Goal: Information Seeking & Learning: Check status

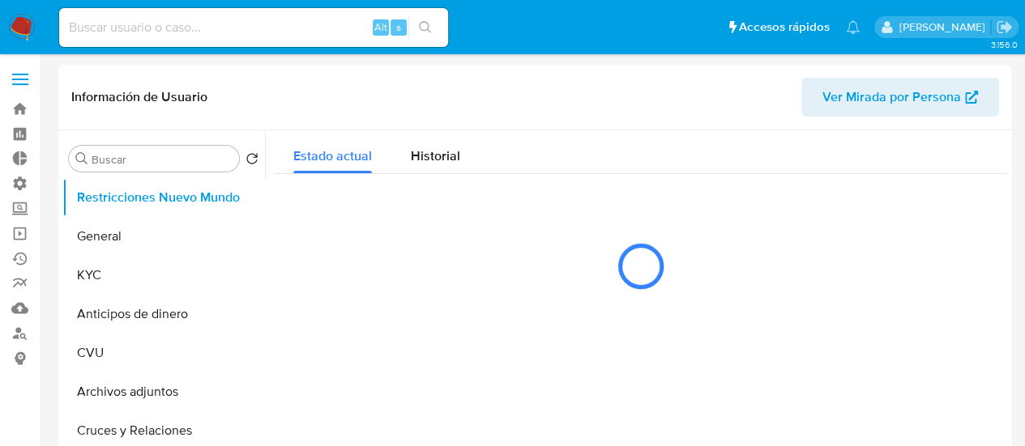
select select "10"
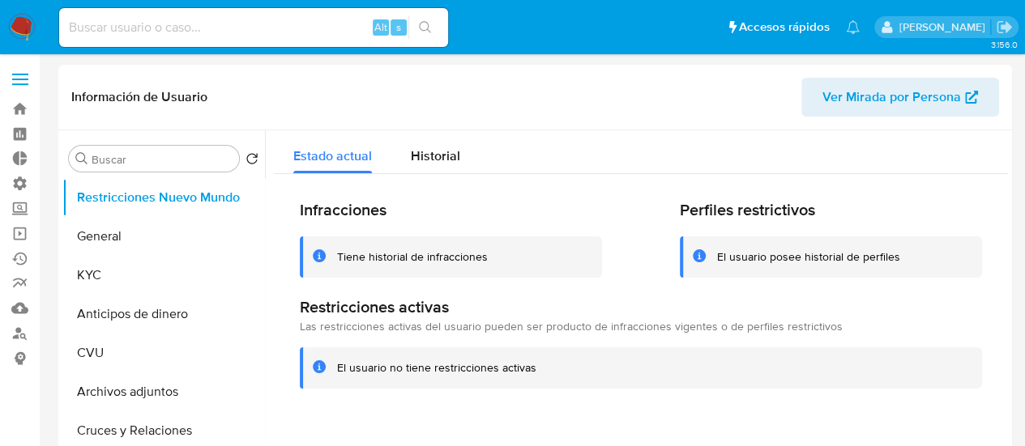
click at [163, 25] on input at bounding box center [253, 27] width 389 height 21
paste input "1685475616"
type input "1685475616"
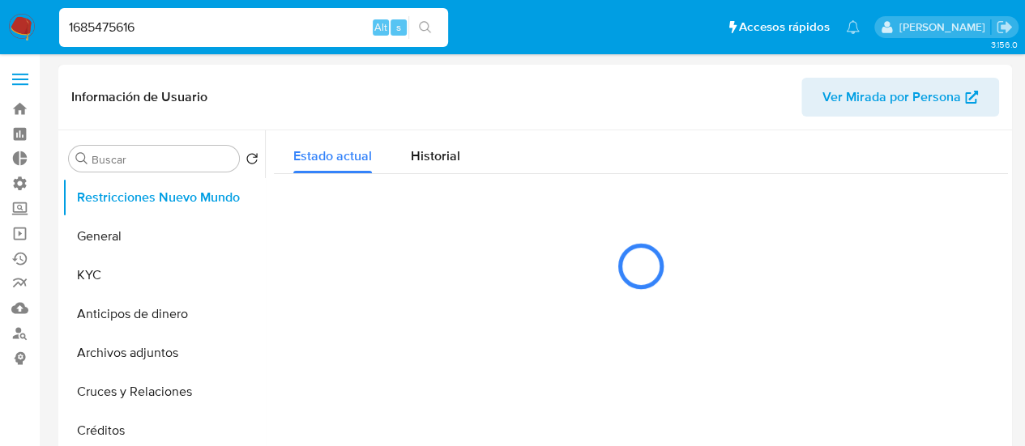
select select "10"
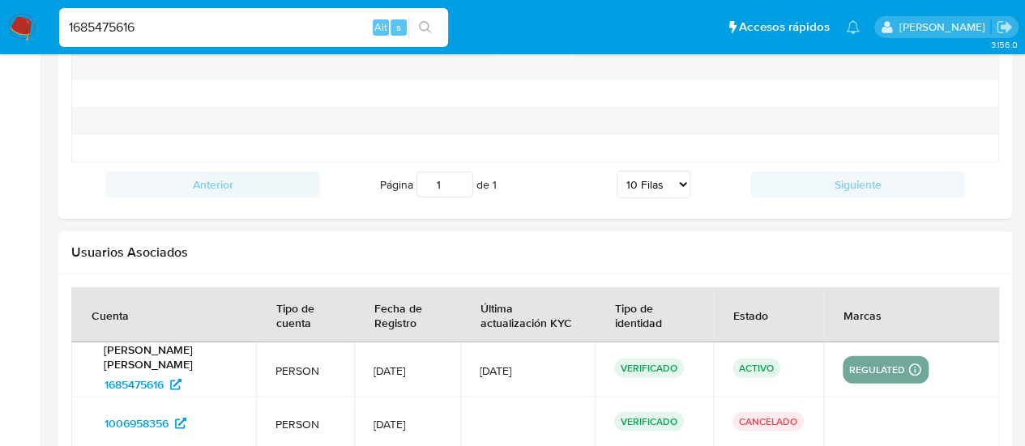
scroll to position [1378, 0]
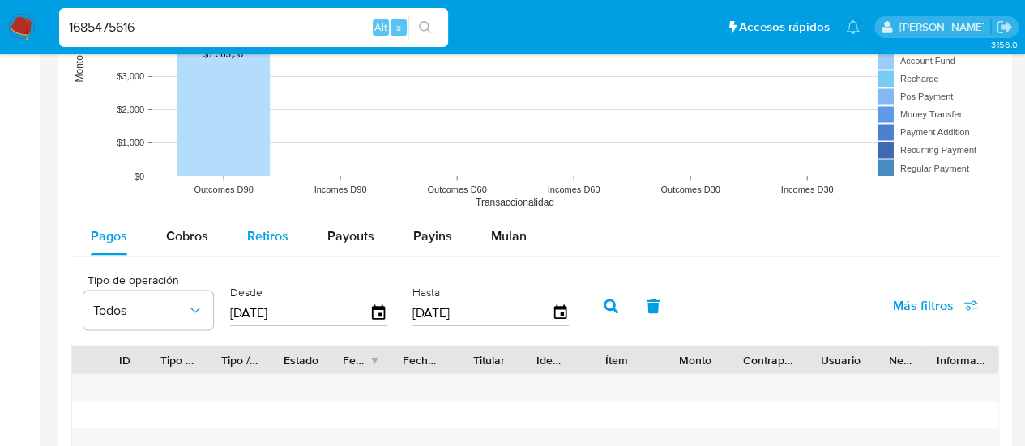
click at [261, 232] on span "Retiros" at bounding box center [267, 235] width 41 height 19
select select "10"
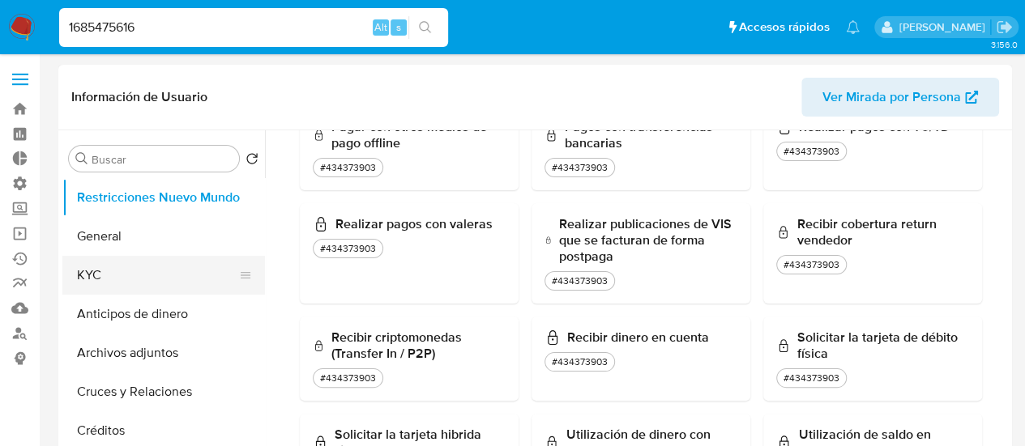
scroll to position [1134, 0]
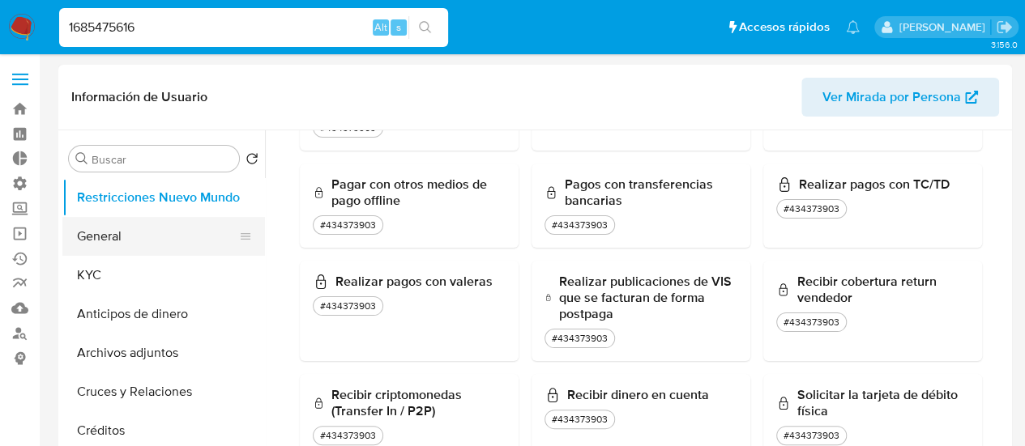
click at [153, 253] on button "General" at bounding box center [157, 236] width 190 height 39
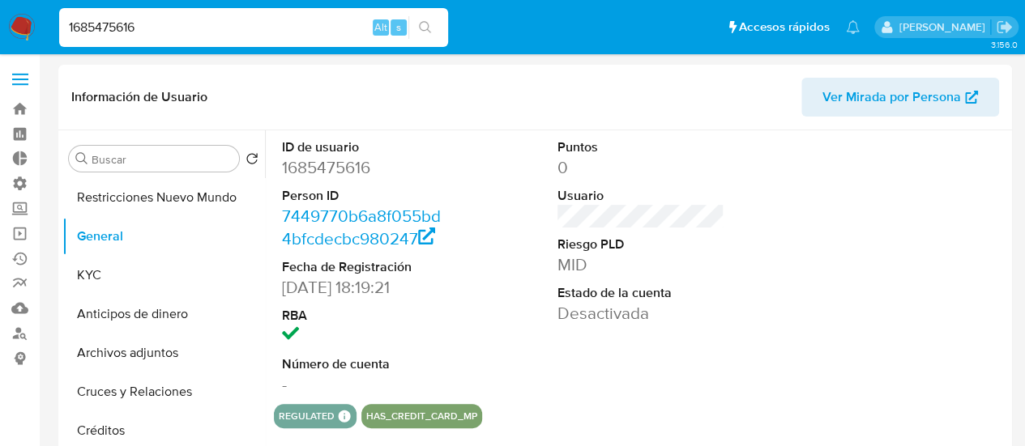
click at [285, 19] on input "1685475616" at bounding box center [253, 27] width 389 height 21
click at [284, 19] on input "1685475616" at bounding box center [253, 27] width 389 height 21
paste input "305852370"
type input "305852370"
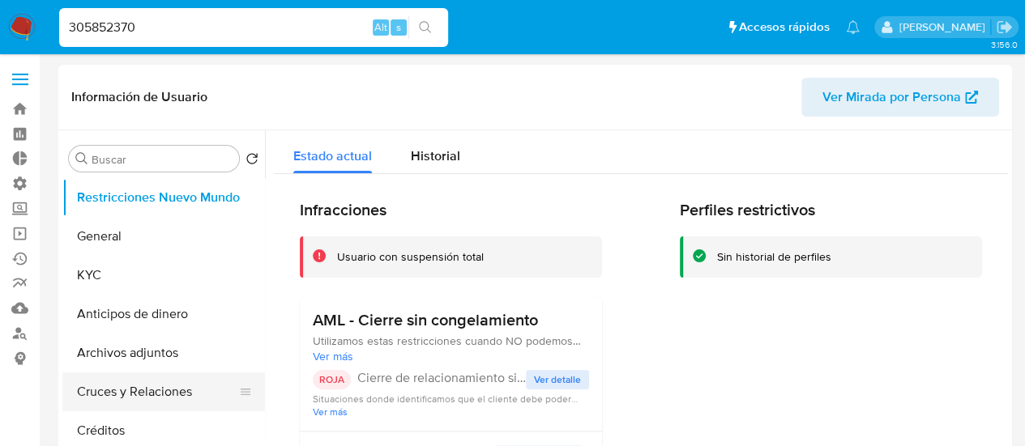
select select "10"
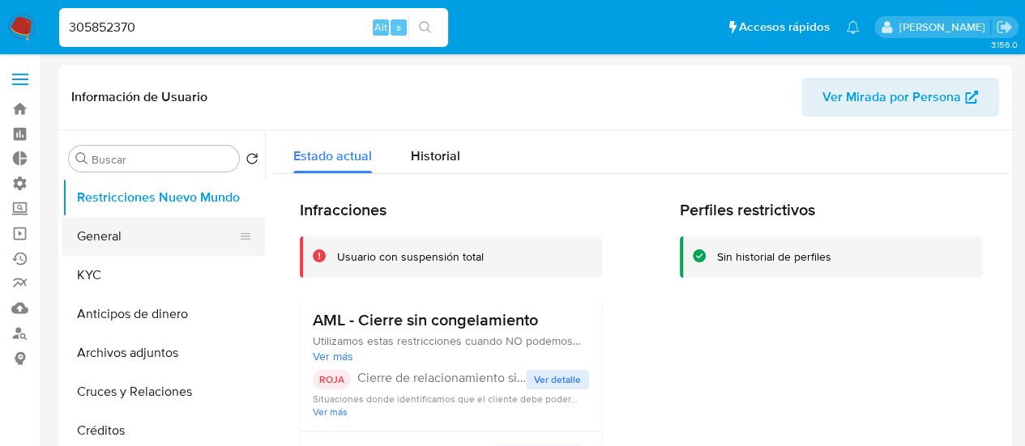
click at [167, 232] on button "General" at bounding box center [157, 236] width 190 height 39
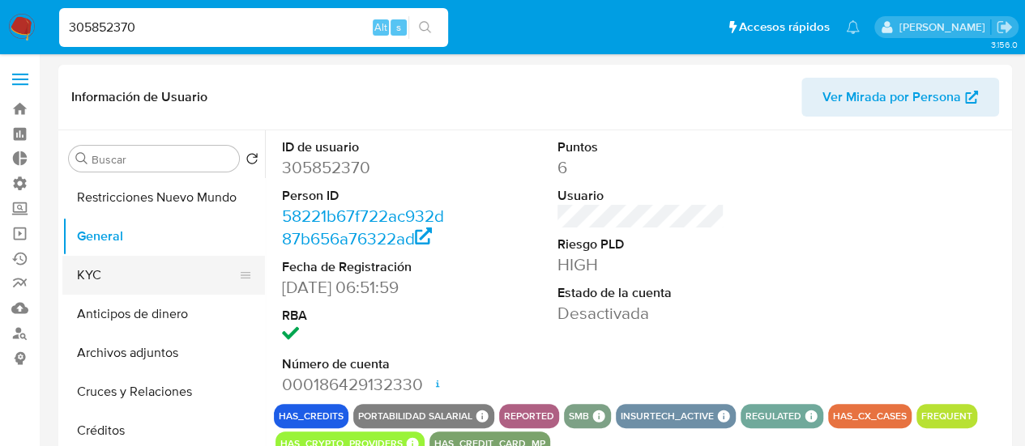
click at [102, 282] on button "KYC" at bounding box center [157, 275] width 190 height 39
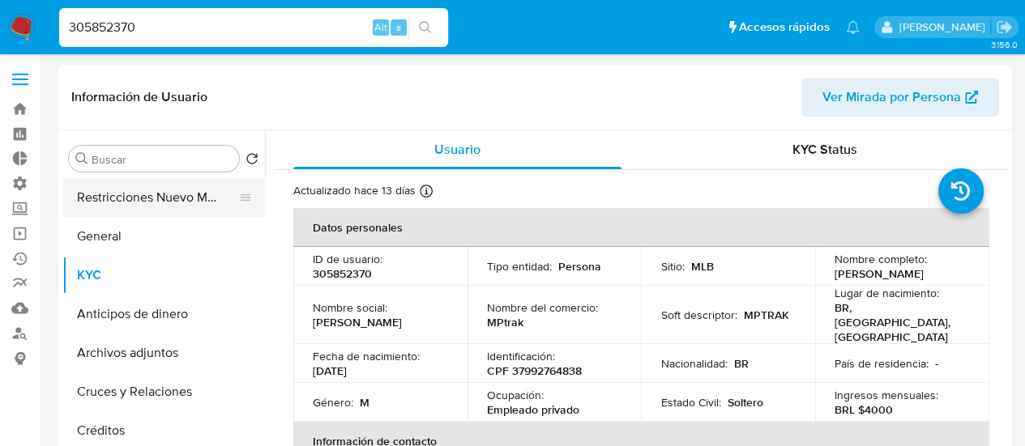
click at [162, 199] on button "Restricciones Nuevo Mundo" at bounding box center [157, 197] width 190 height 39
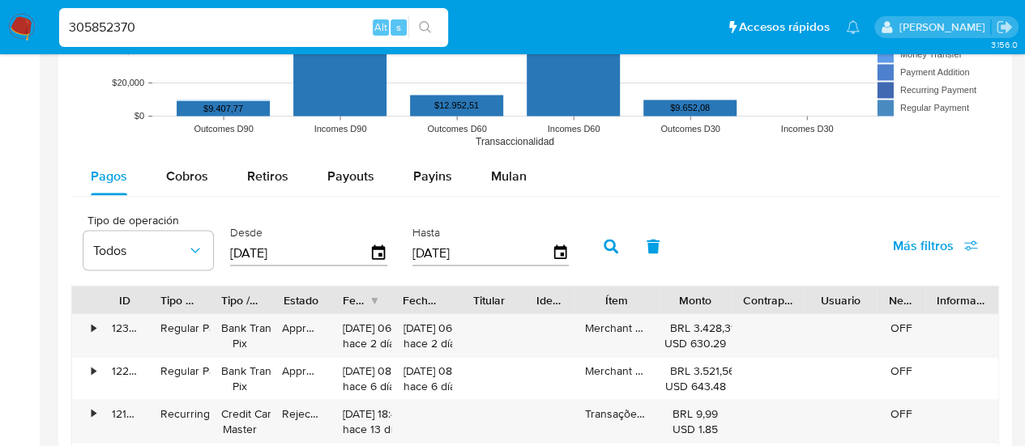
scroll to position [1378, 0]
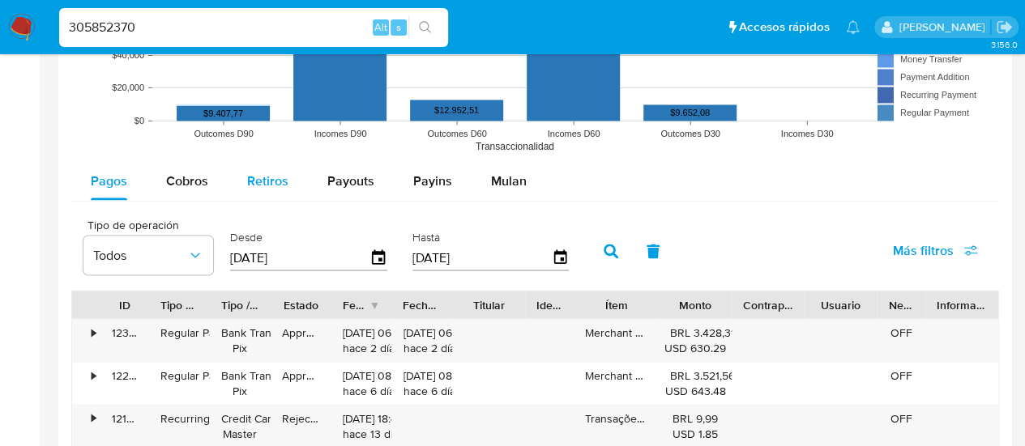
click at [263, 184] on span "Retiros" at bounding box center [267, 180] width 41 height 19
select select "10"
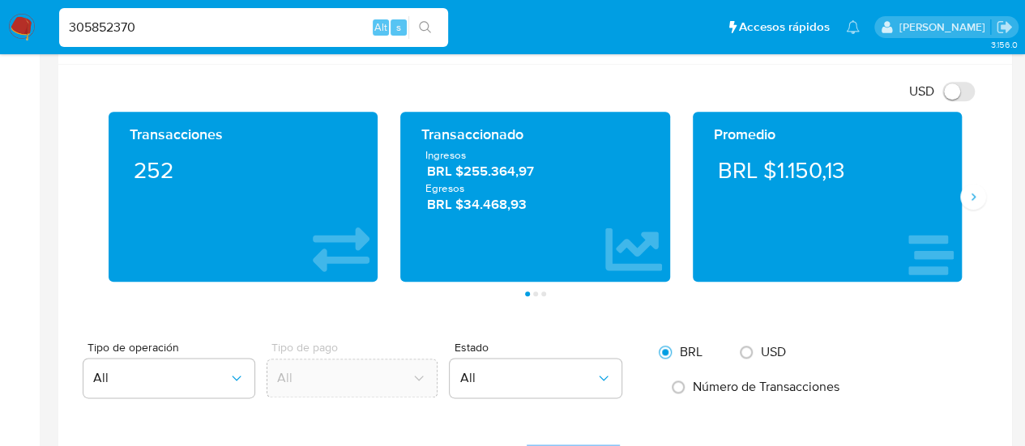
scroll to position [810, 0]
click at [972, 194] on icon "Siguiente" at bounding box center [974, 197] width 4 height 7
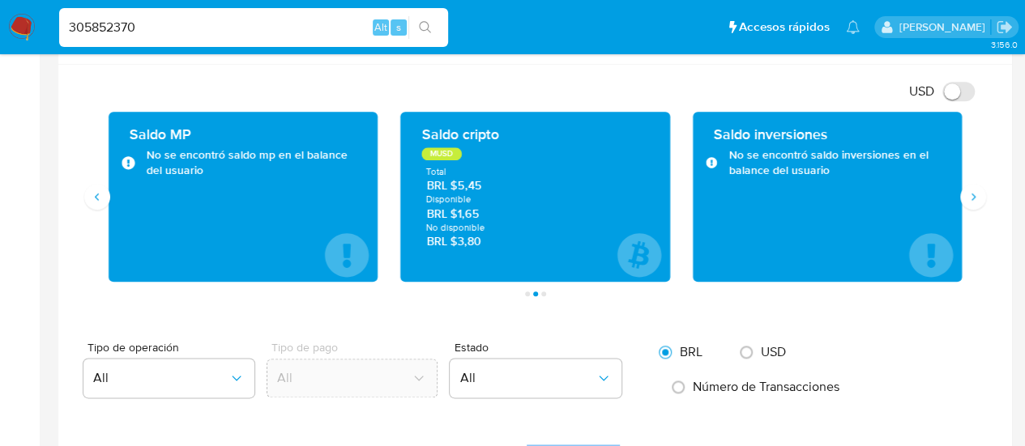
drag, startPoint x: 972, startPoint y: 192, endPoint x: 45, endPoint y: 265, distance: 930.7
click at [44, 267] on main "3.156.0 Información de Usuario Ver Mirada por Persona Buscar Volver al orden po…" at bounding box center [512, 334] width 1025 height 2288
click at [169, 45] on div "305852370 Alt s" at bounding box center [253, 27] width 389 height 39
click at [170, 36] on input "305852370" at bounding box center [253, 27] width 389 height 21
paste input "2295520152"
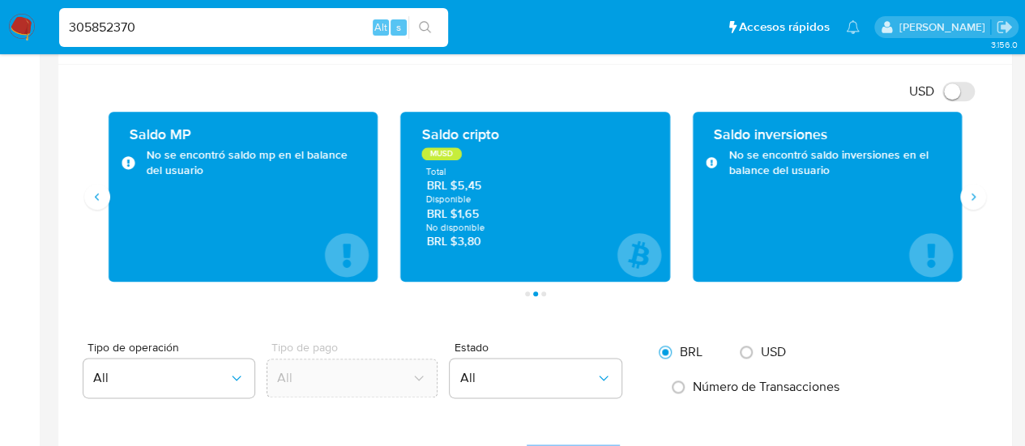
click at [170, 36] on input "305852370" at bounding box center [253, 27] width 389 height 21
type input "2295520152"
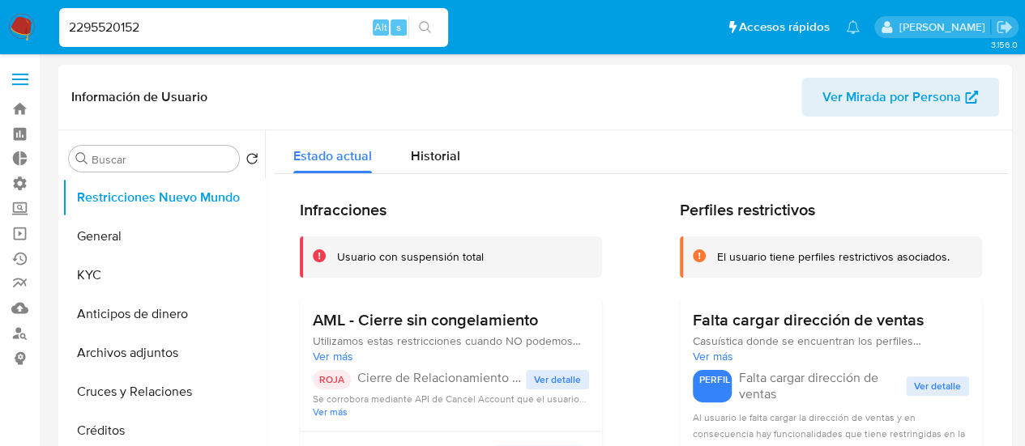
select select "10"
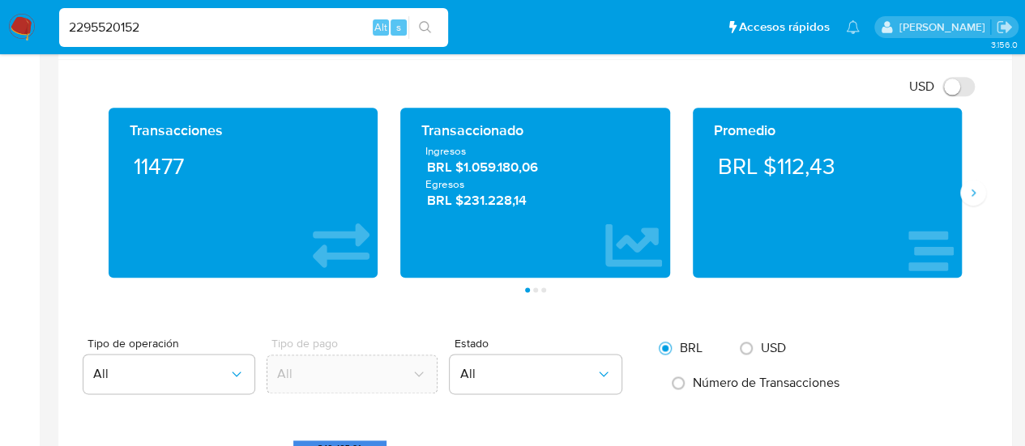
scroll to position [810, 0]
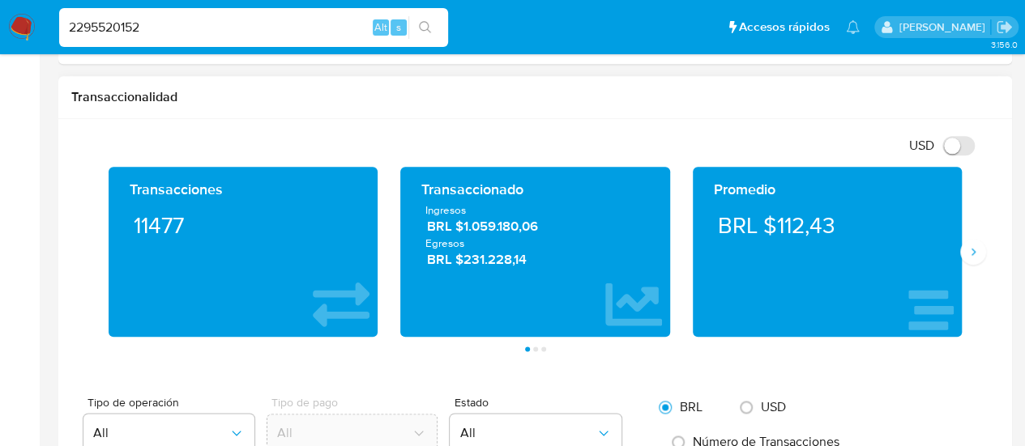
click at [989, 262] on div "Transacciones 11477 Transaccionado Ingresos BRL $1.059.180,06 Egresos BRL $231.…" at bounding box center [535, 259] width 928 height 185
click at [981, 257] on button "Siguiente" at bounding box center [973, 252] width 26 height 26
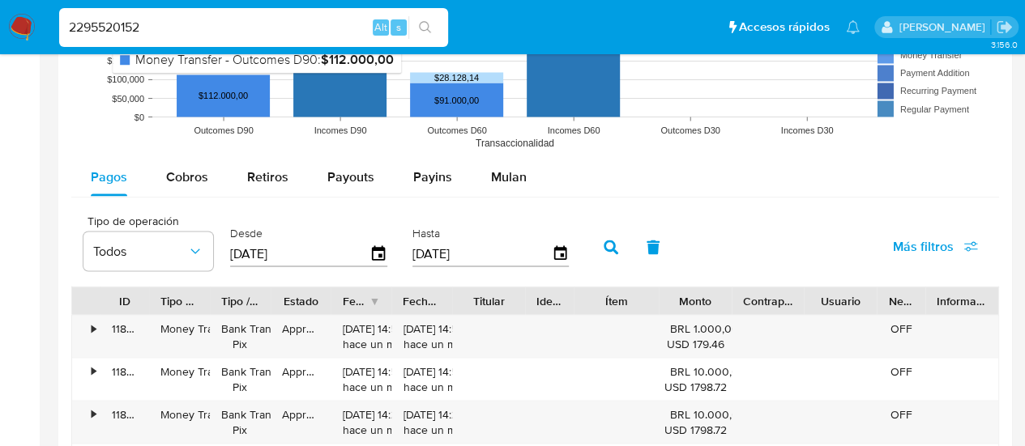
scroll to position [1540, 0]
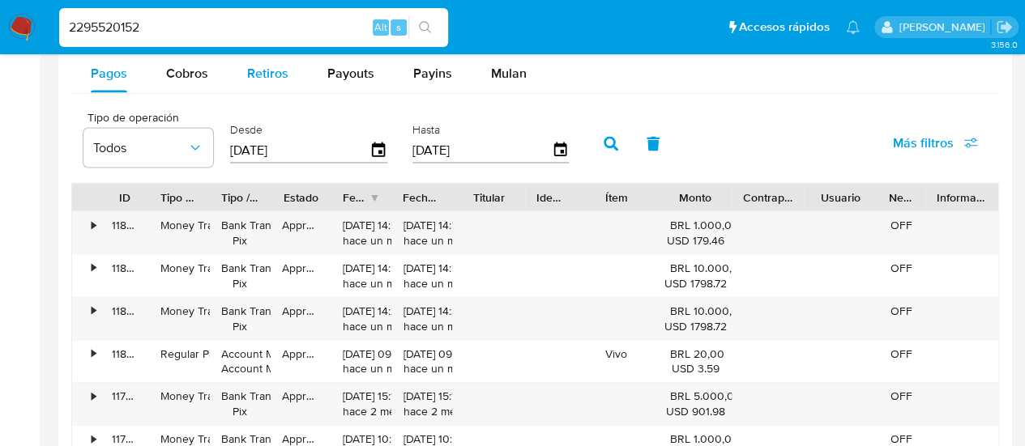
click at [266, 74] on span "Retiros" at bounding box center [267, 73] width 41 height 19
select select "10"
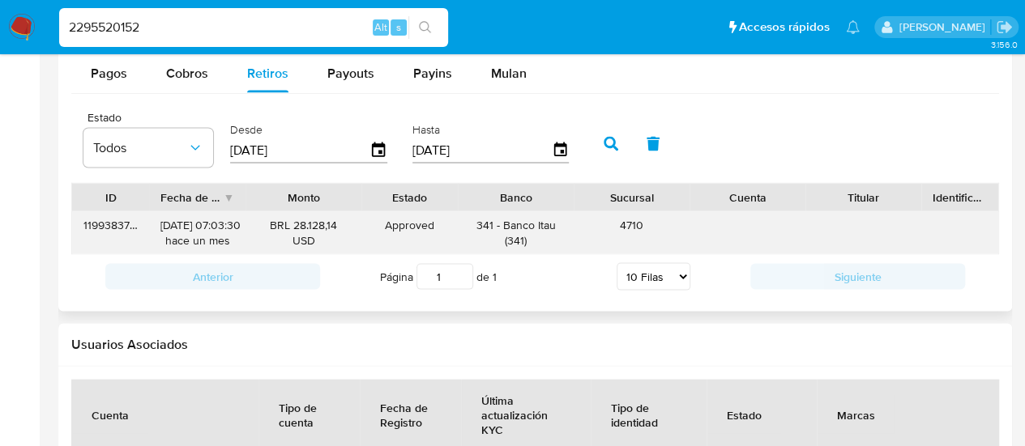
drag, startPoint x: 366, startPoint y: 233, endPoint x: 459, endPoint y: 230, distance: 92.4
click at [443, 233] on div "Approved Approved" at bounding box center [409, 233] width 96 height 42
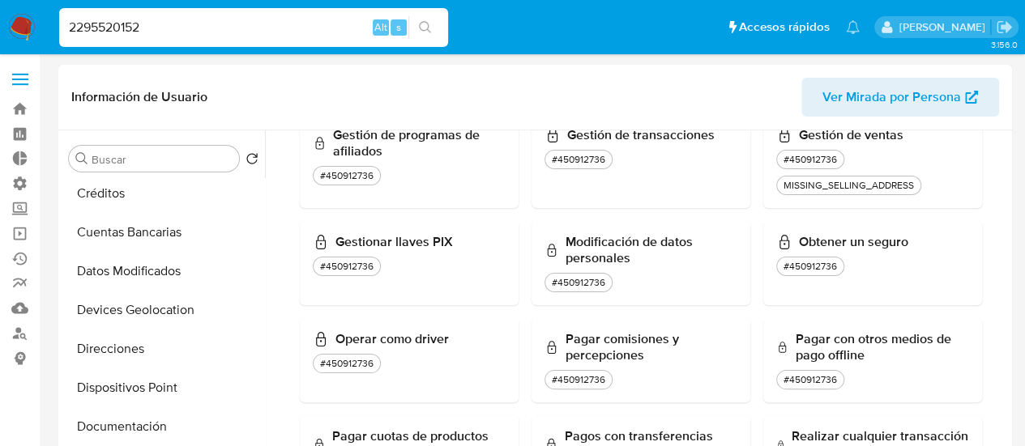
scroll to position [0, 0]
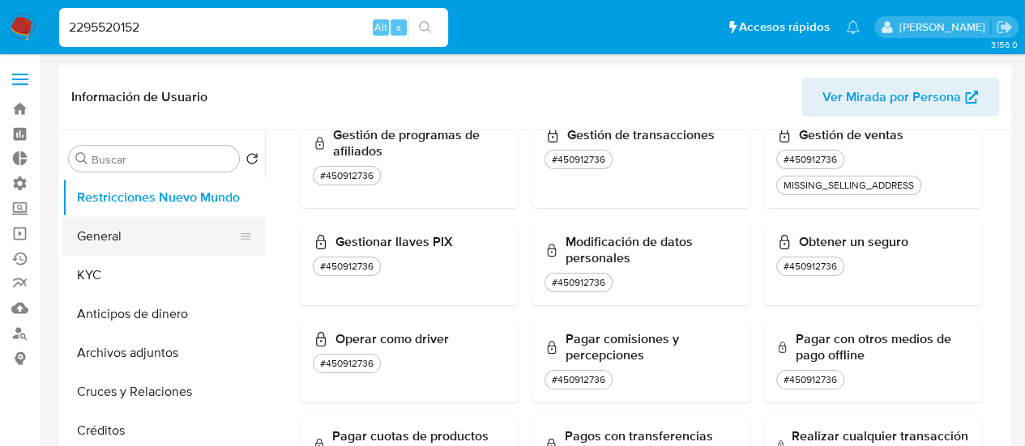
click at [104, 233] on button "General" at bounding box center [157, 236] width 190 height 39
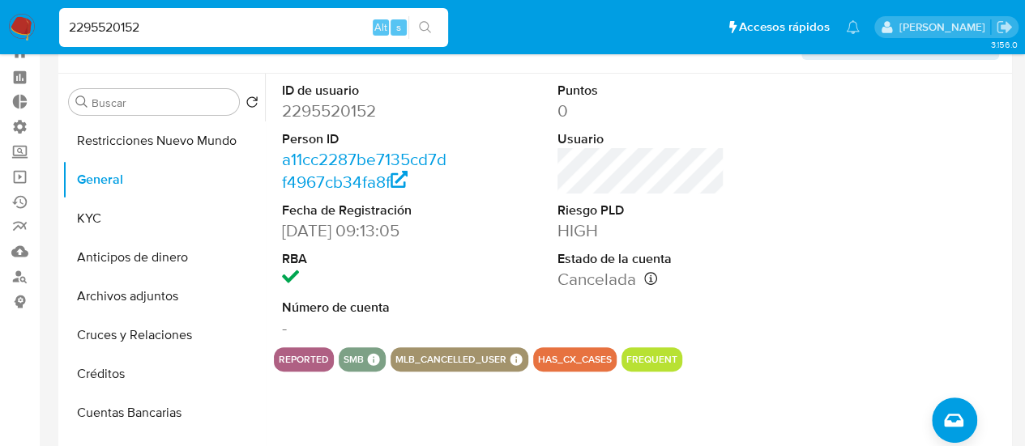
scroll to position [81, 0]
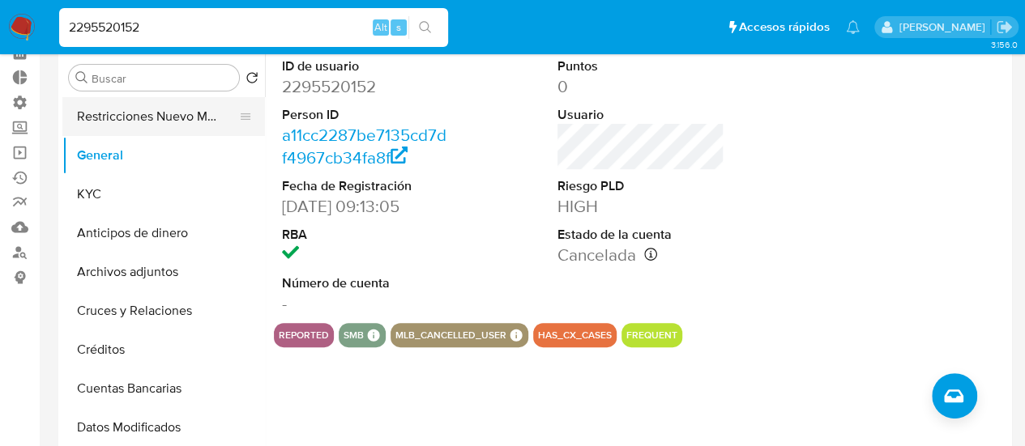
click at [178, 114] on button "Restricciones Nuevo Mundo" at bounding box center [157, 116] width 190 height 39
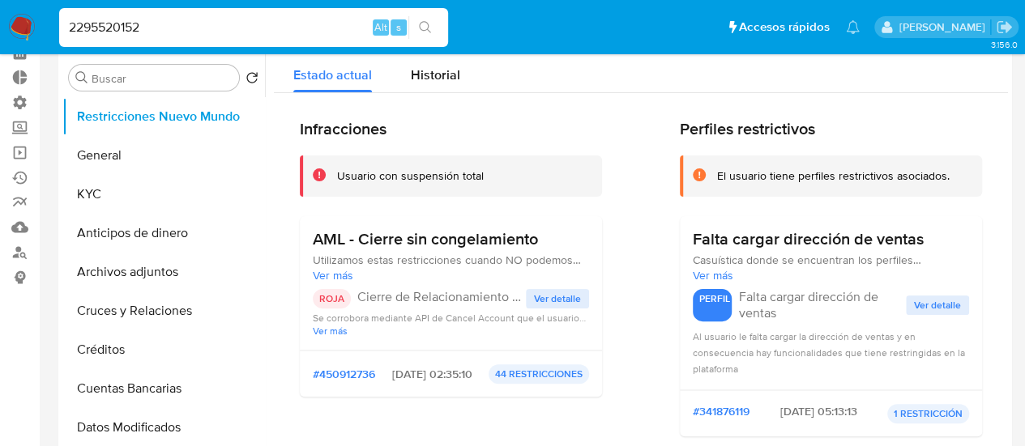
click at [538, 293] on span "Ver detalle" at bounding box center [557, 299] width 47 height 16
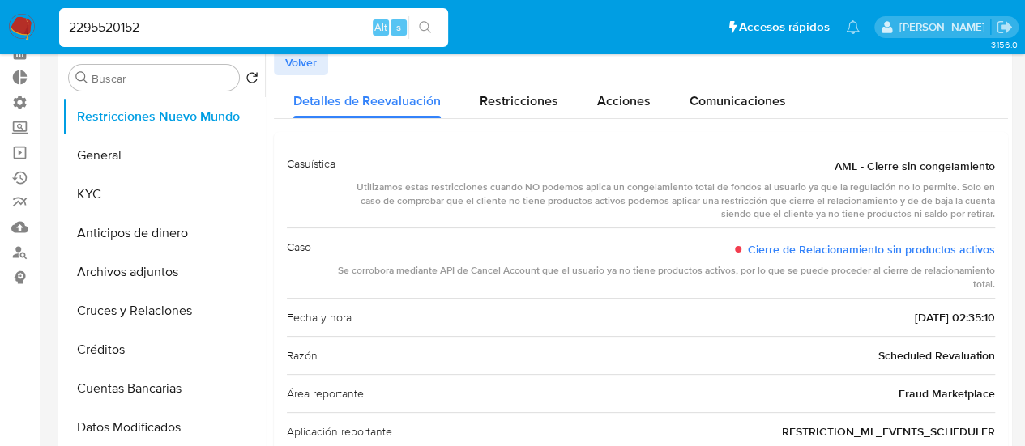
click at [309, 71] on span "Volver" at bounding box center [301, 62] width 32 height 23
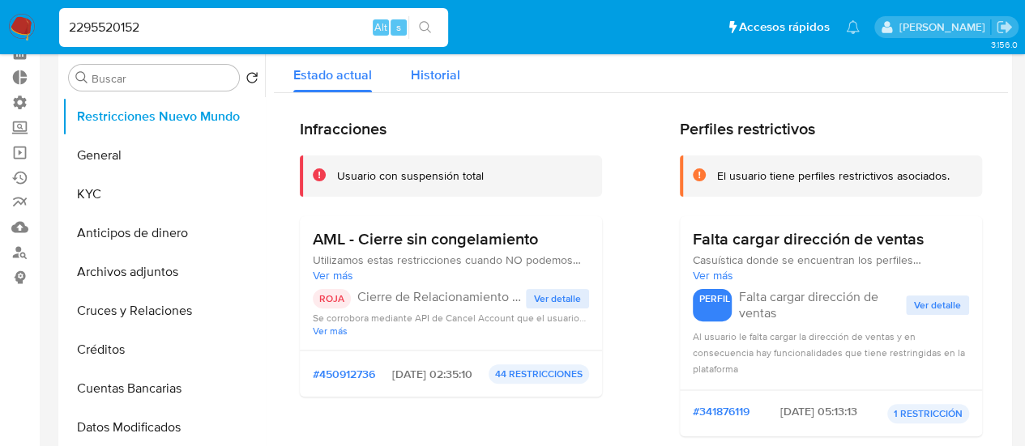
click at [449, 83] on span "Historial" at bounding box center [435, 75] width 49 height 19
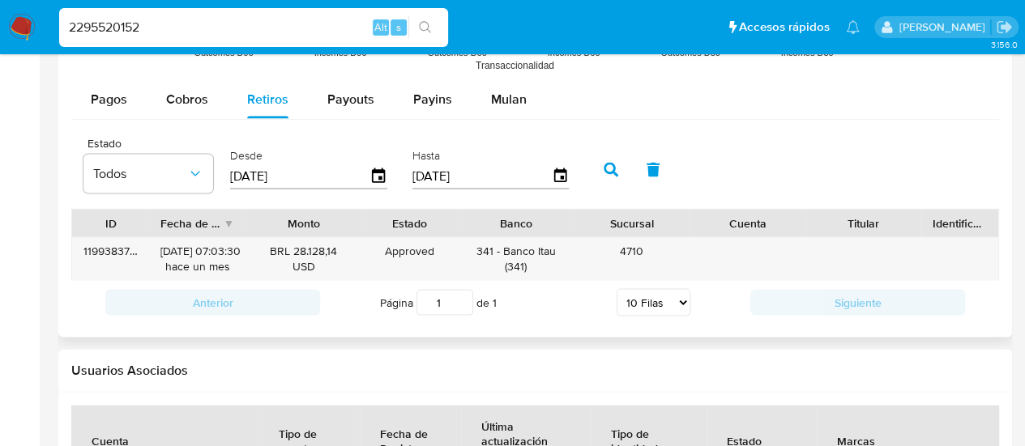
scroll to position [1540, 0]
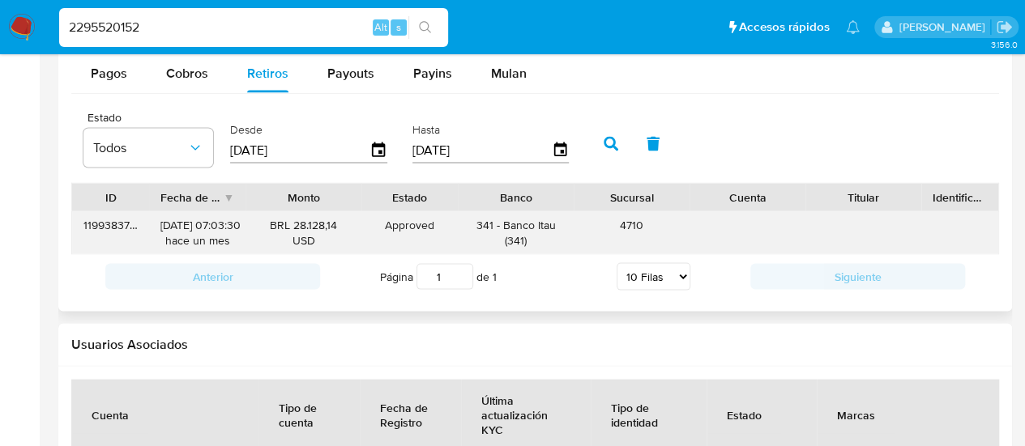
drag, startPoint x: 182, startPoint y: 230, endPoint x: 199, endPoint y: 228, distance: 17.2
click at [199, 228] on div "[DATE] 07:03:30 hace un mes" at bounding box center [197, 233] width 74 height 31
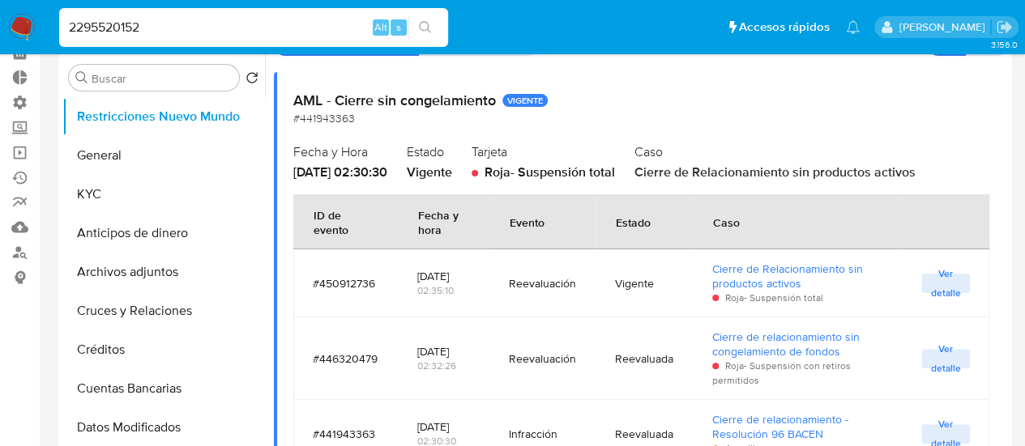
scroll to position [160, 0]
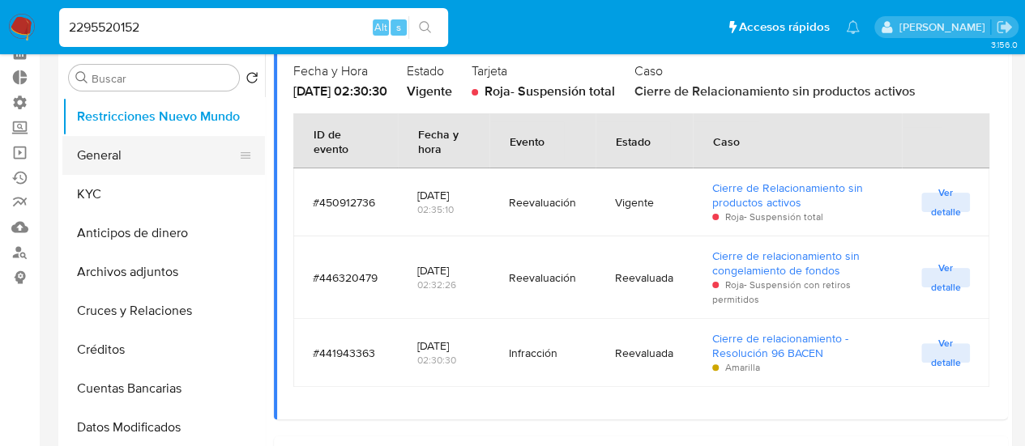
click at [164, 161] on button "General" at bounding box center [157, 155] width 190 height 39
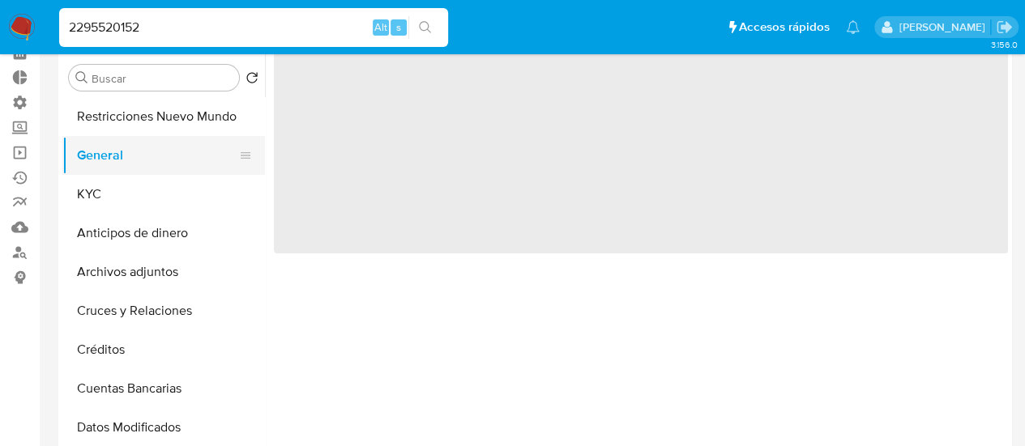
scroll to position [0, 0]
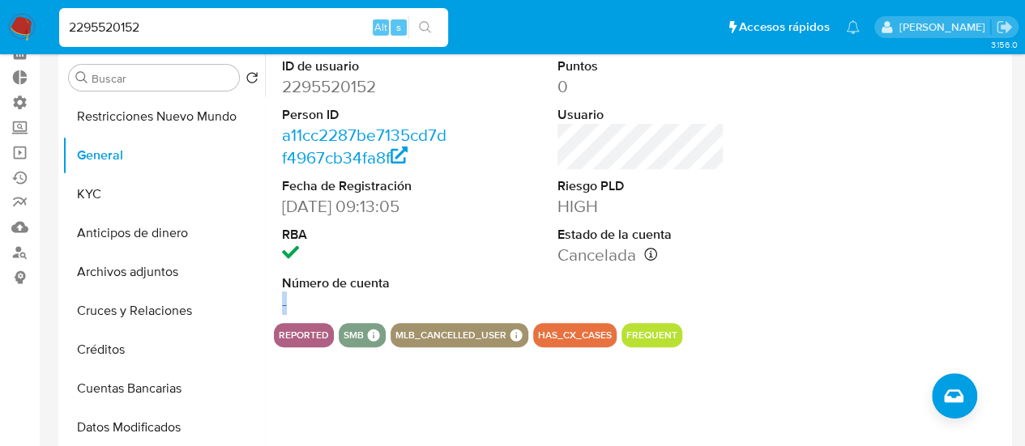
drag, startPoint x: 273, startPoint y: 307, endPoint x: 296, endPoint y: 302, distance: 23.2
click at [296, 302] on div "ID de usuario 2295520152 Person ID a11cc2287be7135cd7df4967cb34fa8f Fecha de Re…" at bounding box center [366, 186] width 184 height 274
click at [296, 302] on dd "-" at bounding box center [366, 304] width 168 height 23
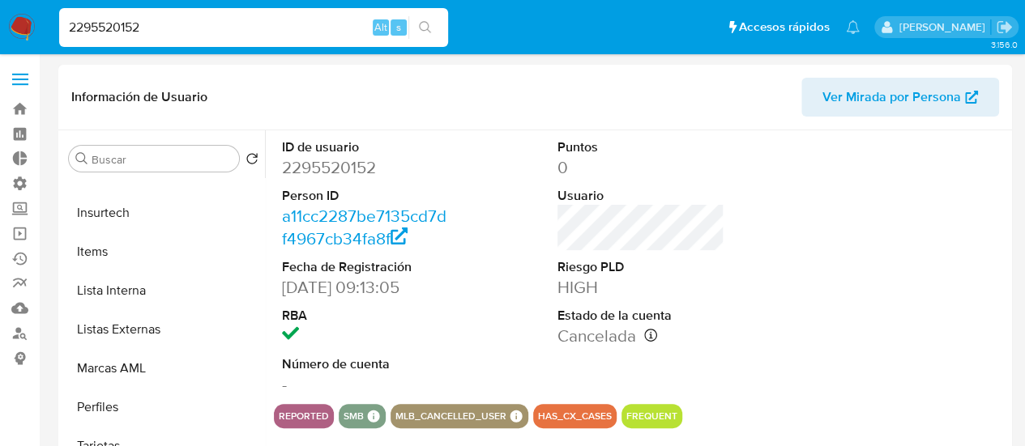
click at [328, 170] on dd "2295520152" at bounding box center [366, 167] width 168 height 23
copy dd "2295520152"
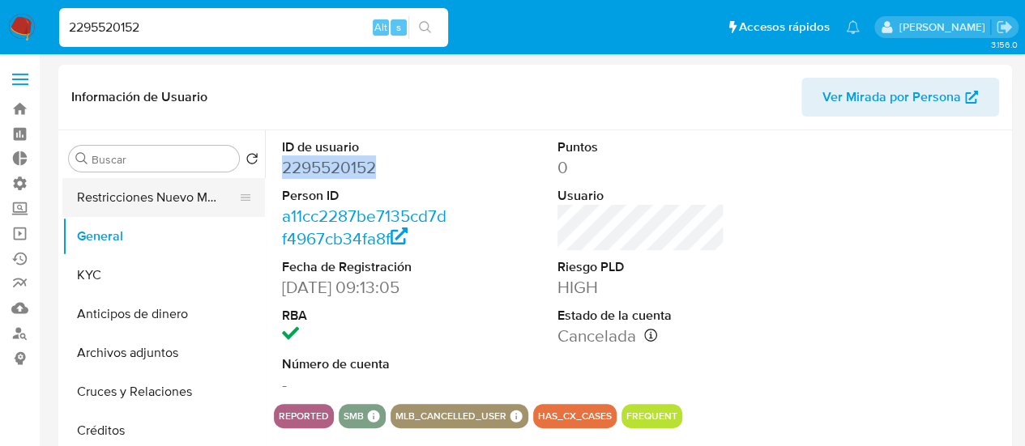
click at [131, 202] on button "Restricciones Nuevo Mundo" at bounding box center [157, 197] width 190 height 39
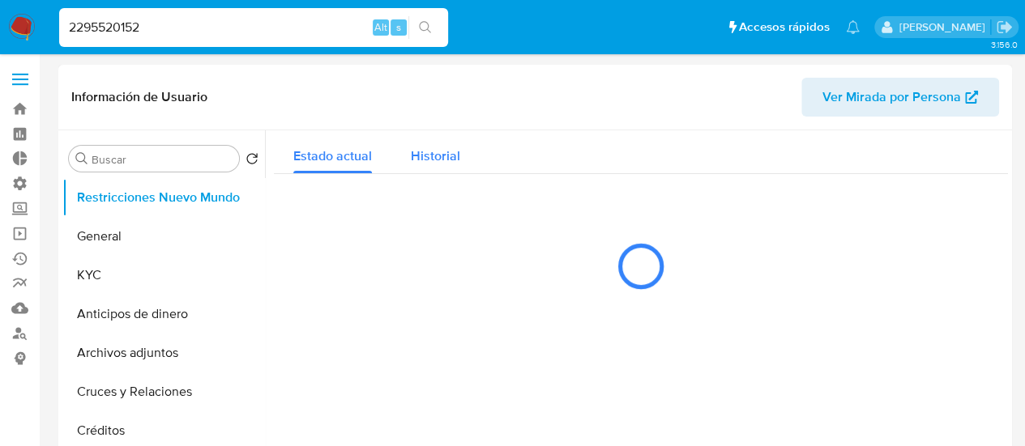
click at [415, 161] on span "Historial" at bounding box center [435, 156] width 49 height 19
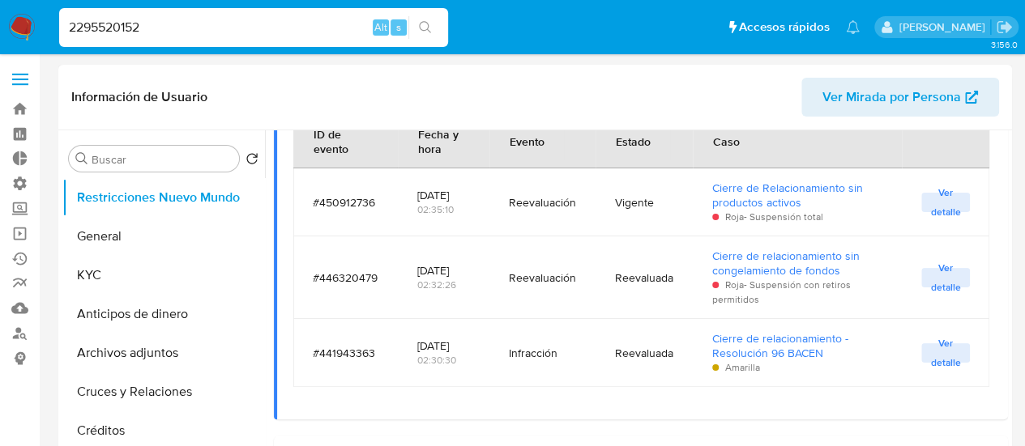
scroll to position [243, 0]
drag, startPoint x: 521, startPoint y: 289, endPoint x: 551, endPoint y: 285, distance: 30.3
click at [551, 285] on td "Reevaluación" at bounding box center [542, 276] width 106 height 83
click at [568, 280] on div "Reevaluación" at bounding box center [542, 276] width 67 height 15
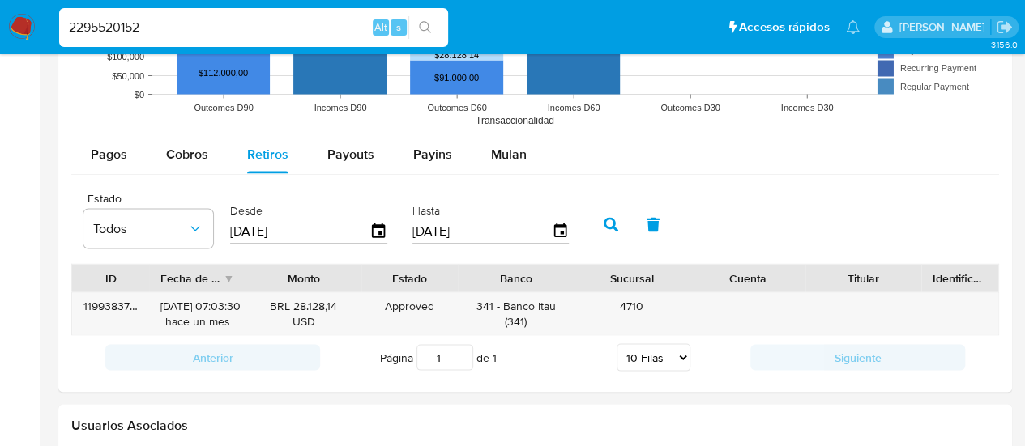
scroll to position [1459, 0]
drag, startPoint x: 149, startPoint y: 293, endPoint x: 211, endPoint y: 288, distance: 61.8
click at [211, 288] on div "ID Fecha de creación Monto Estado Banco Sucursal Cuenta Titular Identificación …" at bounding box center [535, 300] width 928 height 72
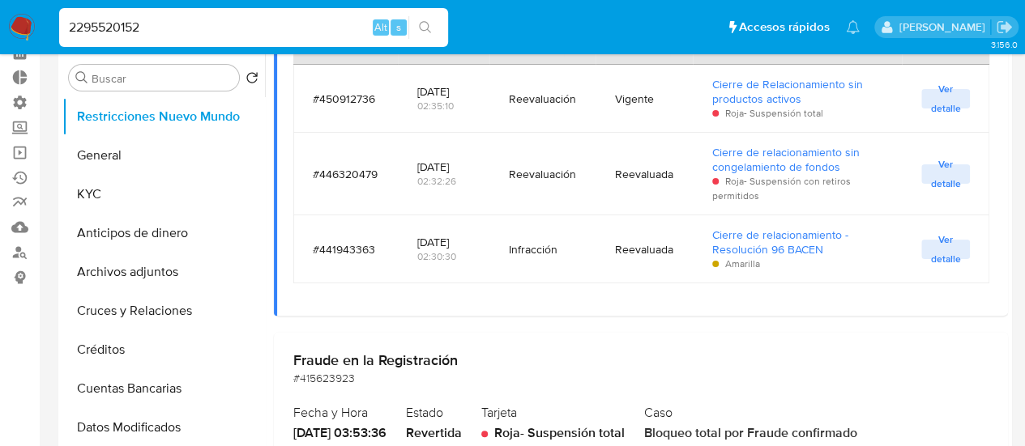
scroll to position [241, 0]
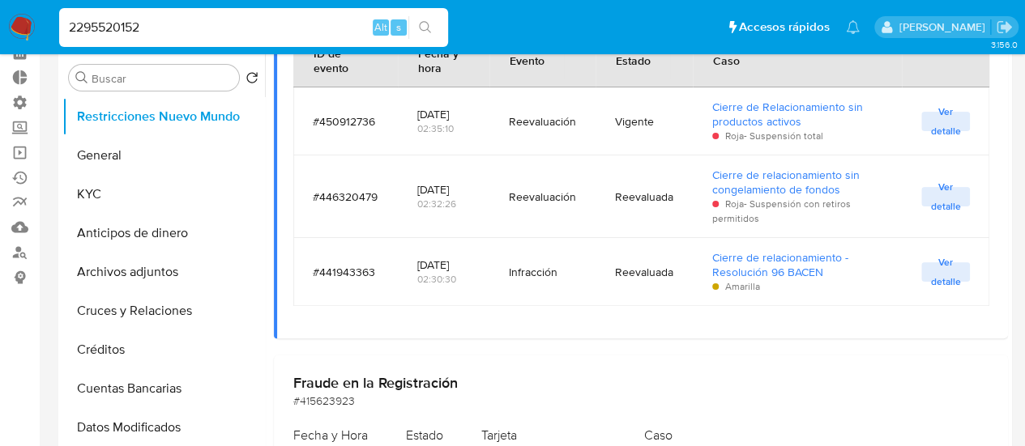
drag, startPoint x: 425, startPoint y: 124, endPoint x: 410, endPoint y: 100, distance: 28.8
click at [410, 100] on td "[DATE] 02:35:10" at bounding box center [443, 122] width 91 height 68
click at [118, 32] on input "2295520152" at bounding box center [253, 27] width 389 height 21
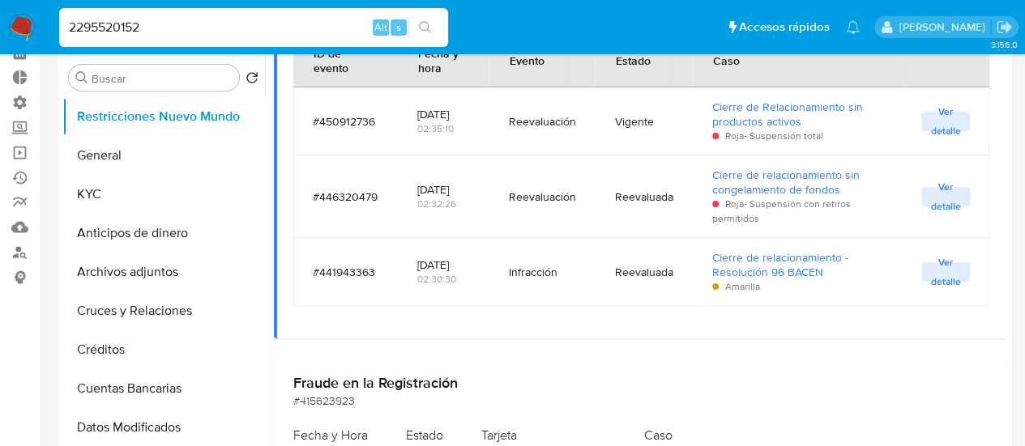
paste input "63672480"
type input "263672480"
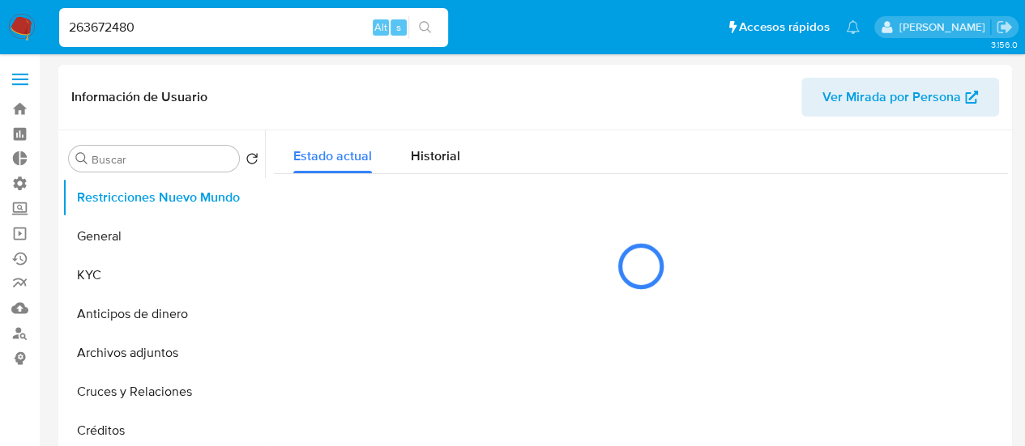
select select "10"
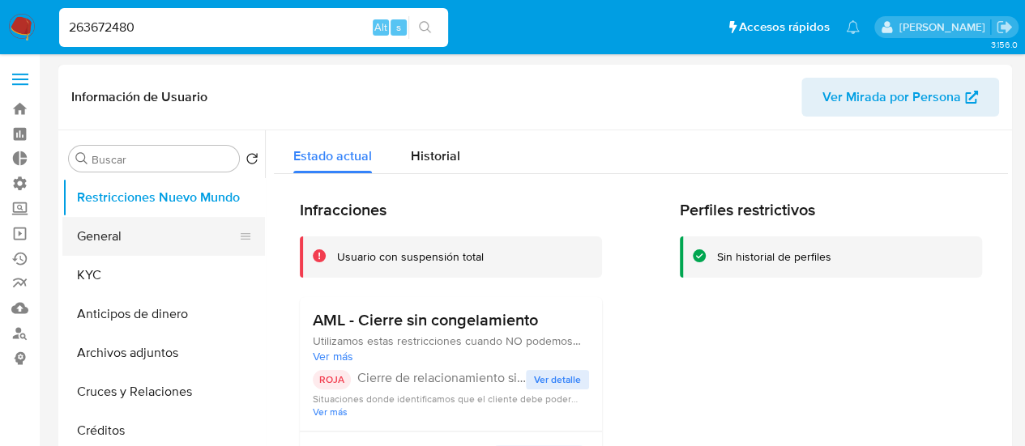
click at [127, 239] on button "General" at bounding box center [157, 236] width 190 height 39
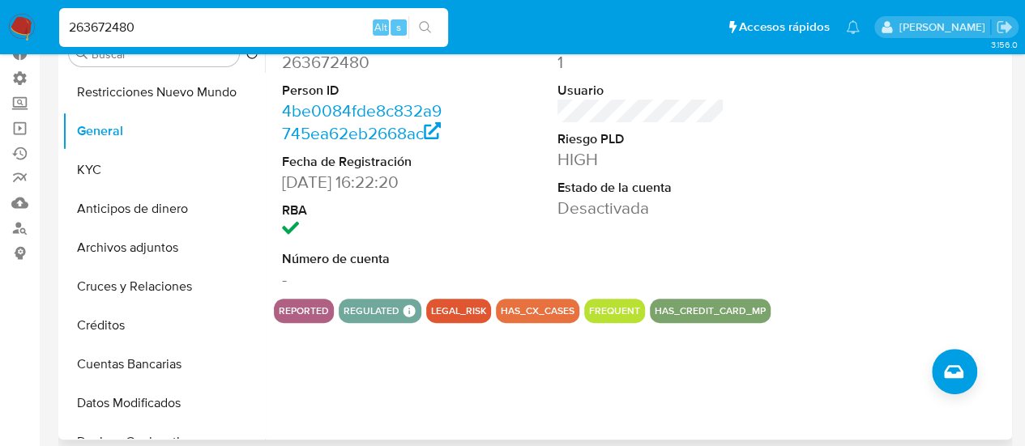
scroll to position [81, 0]
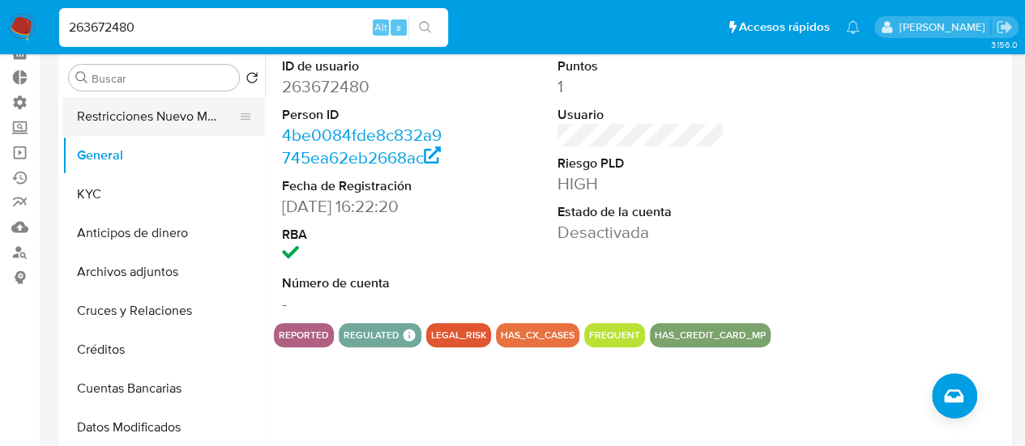
click at [183, 126] on button "Restricciones Nuevo Mundo" at bounding box center [157, 116] width 190 height 39
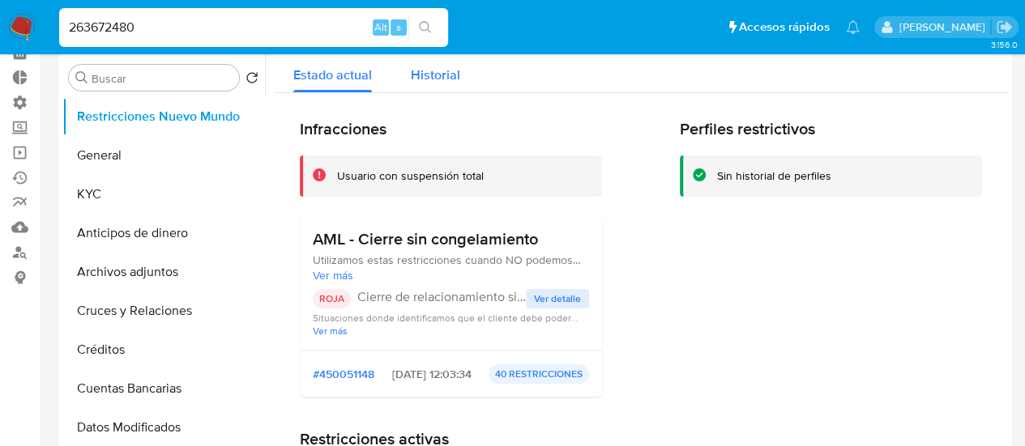
click at [417, 79] on span "Historial" at bounding box center [435, 75] width 49 height 19
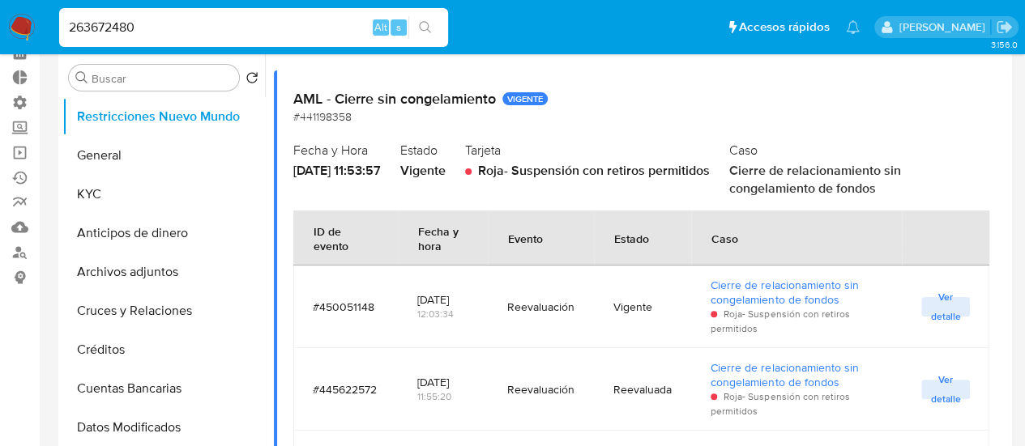
scroll to position [162, 0]
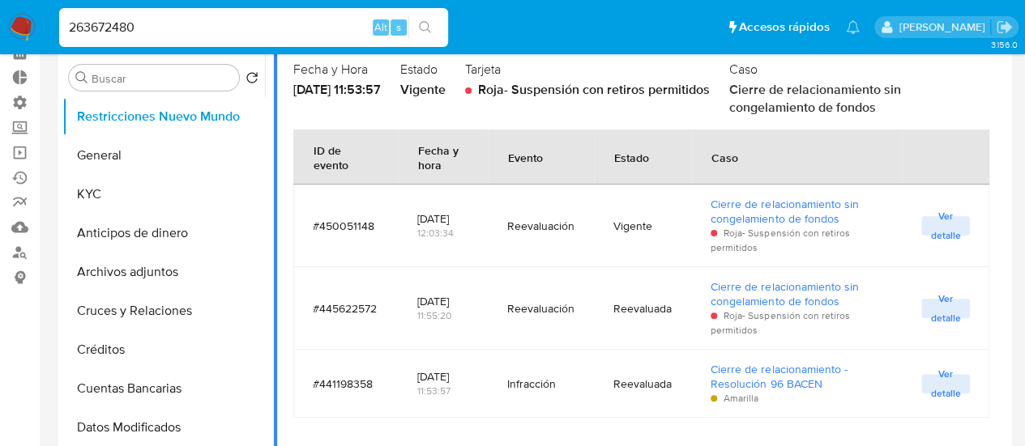
drag, startPoint x: 420, startPoint y: 225, endPoint x: 404, endPoint y: 207, distance: 24.2
click at [404, 207] on td "[DATE] 12:03:34" at bounding box center [443, 226] width 90 height 83
click at [485, 246] on tr "#450051148 [DATE] 12:03:34 Reevaluación Vigente Cierre de relacionamiento sin c…" at bounding box center [641, 226] width 696 height 83
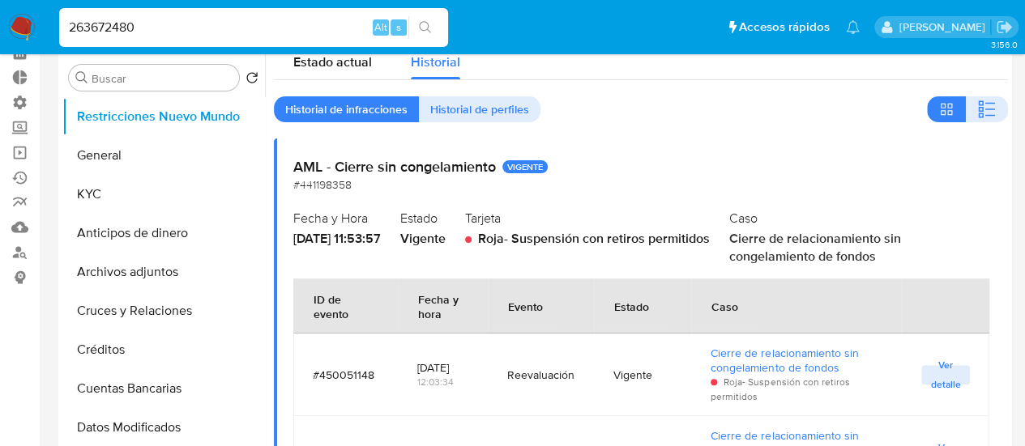
scroll to position [0, 0]
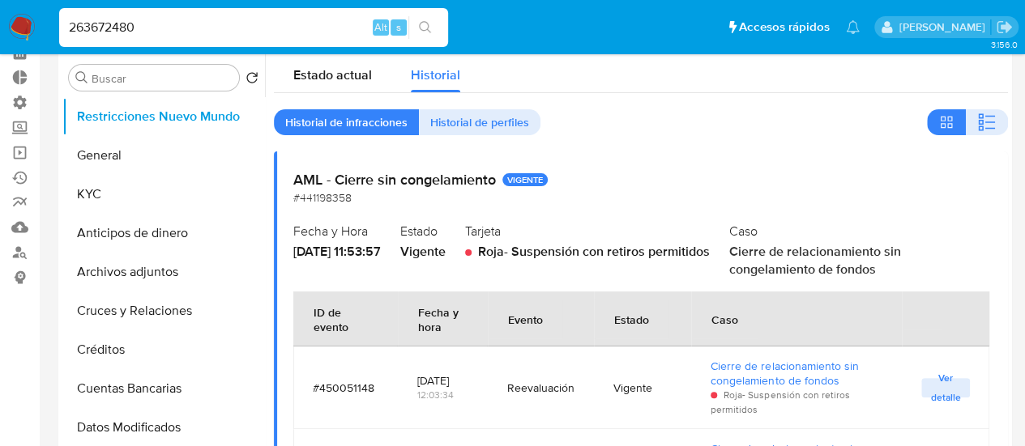
click at [120, 32] on input "263672480" at bounding box center [253, 27] width 389 height 21
click at [121, 32] on input "263672480" at bounding box center [253, 27] width 389 height 21
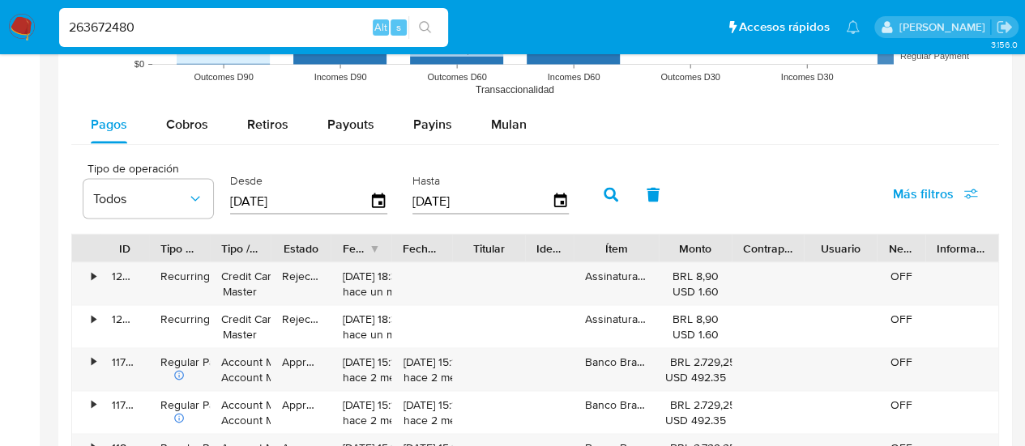
scroll to position [1378, 0]
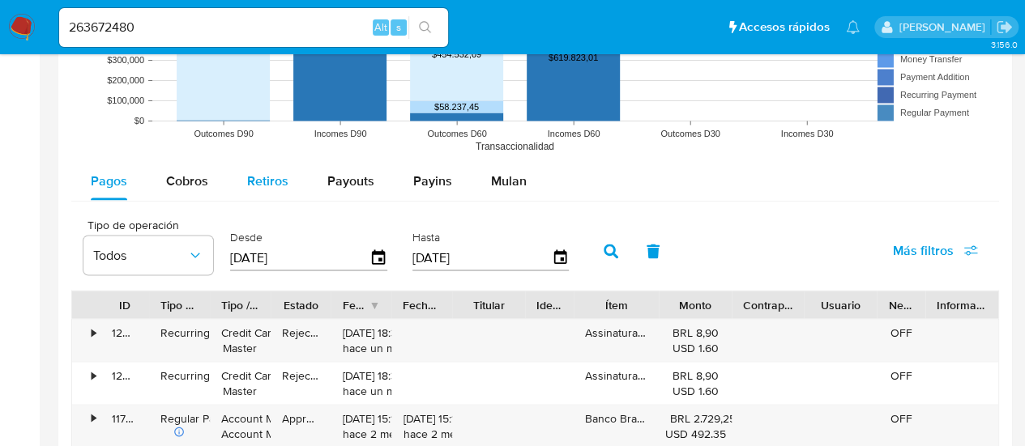
click at [256, 177] on span "Retiros" at bounding box center [267, 180] width 41 height 19
select select "10"
